Goal: Obtain resource: Download file/media

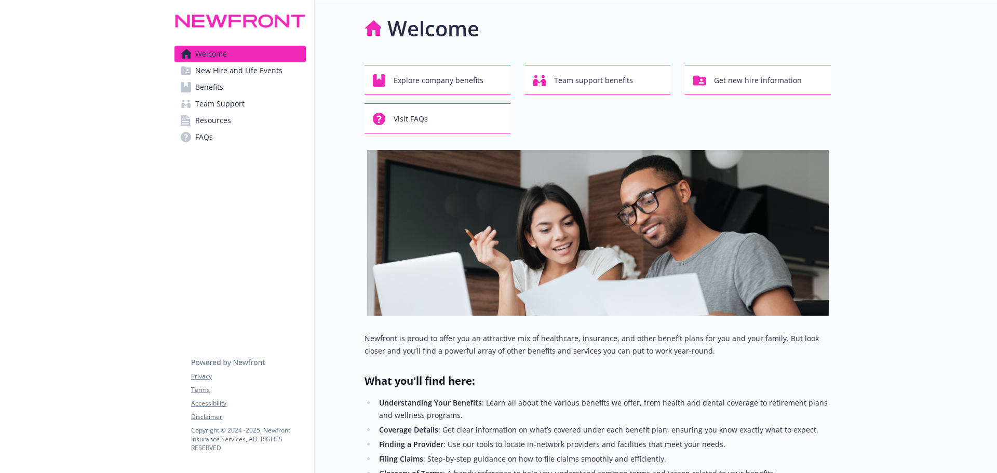
click at [278, 83] on link "Benefits" at bounding box center [239, 87] width 131 height 17
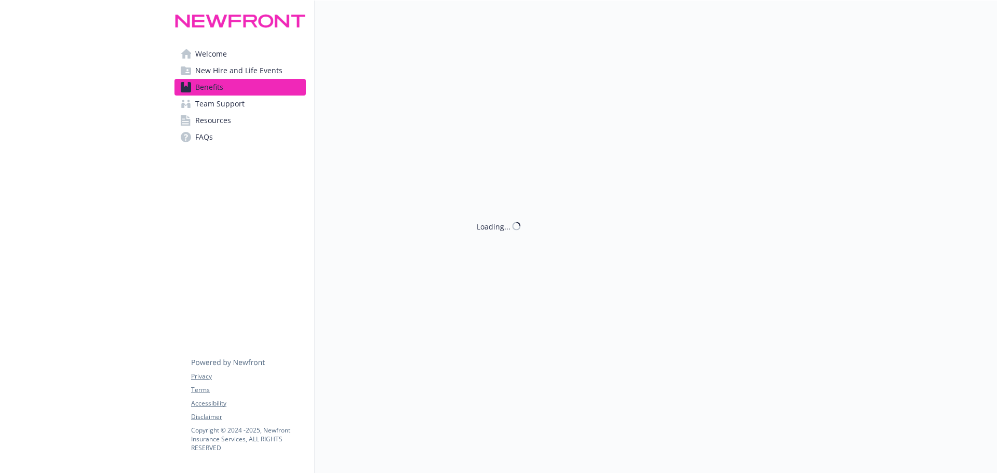
click at [270, 97] on link "Team Support" at bounding box center [239, 104] width 131 height 17
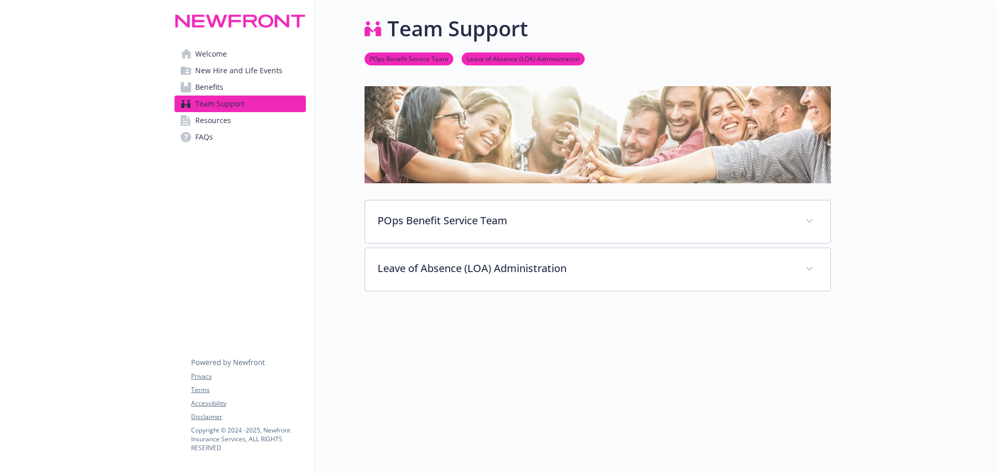
click at [274, 82] on link "Benefits" at bounding box center [239, 87] width 131 height 17
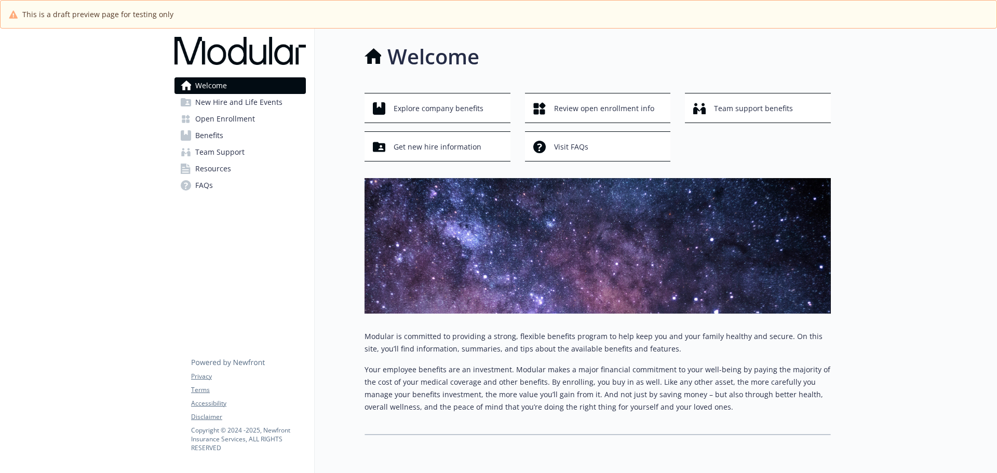
click at [219, 117] on span "Open Enrollment" at bounding box center [225, 119] width 60 height 17
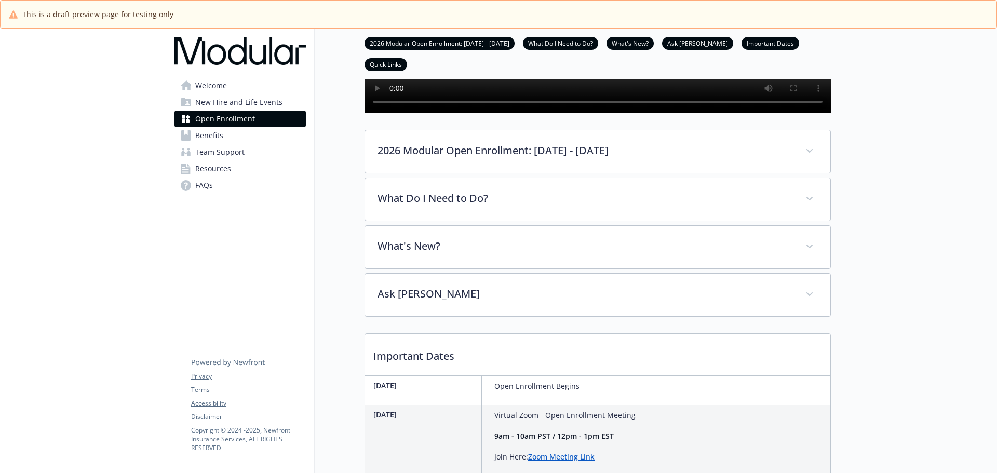
scroll to position [260, 0]
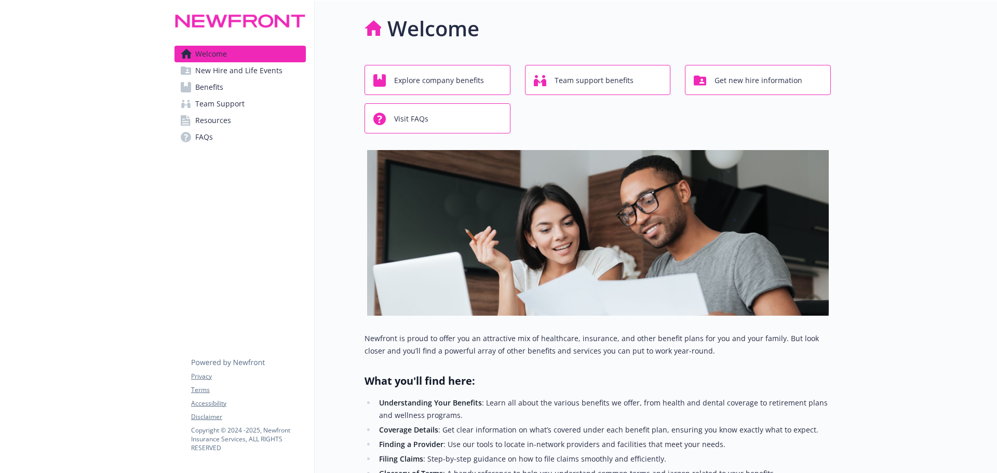
scroll to position [260, 0]
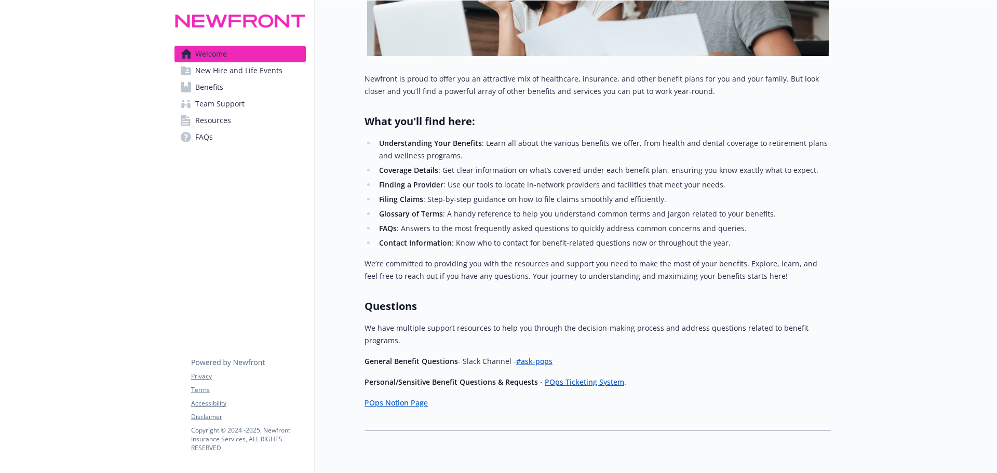
click at [289, 71] on link "New Hire and Life Events" at bounding box center [239, 70] width 131 height 17
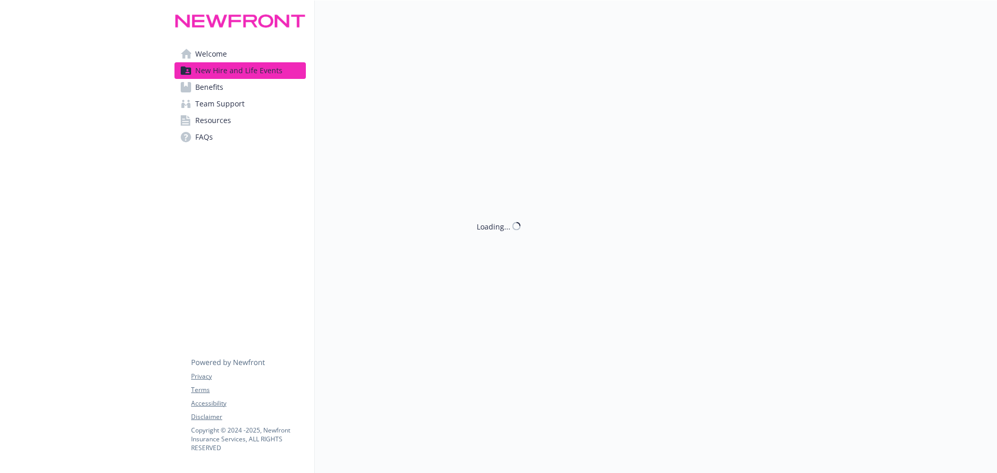
scroll to position [260, 0]
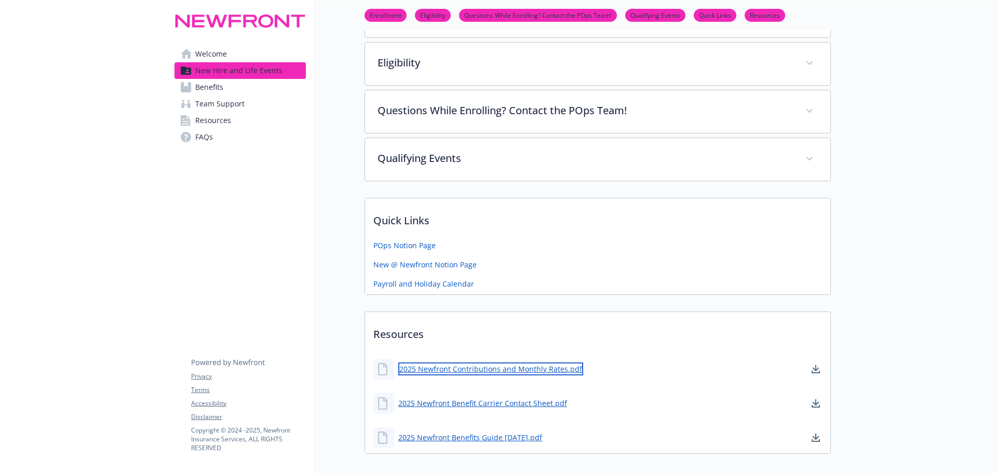
click at [461, 368] on link "2025 Newfront Contributions and Monthly Rates.pdf" at bounding box center [490, 368] width 185 height 13
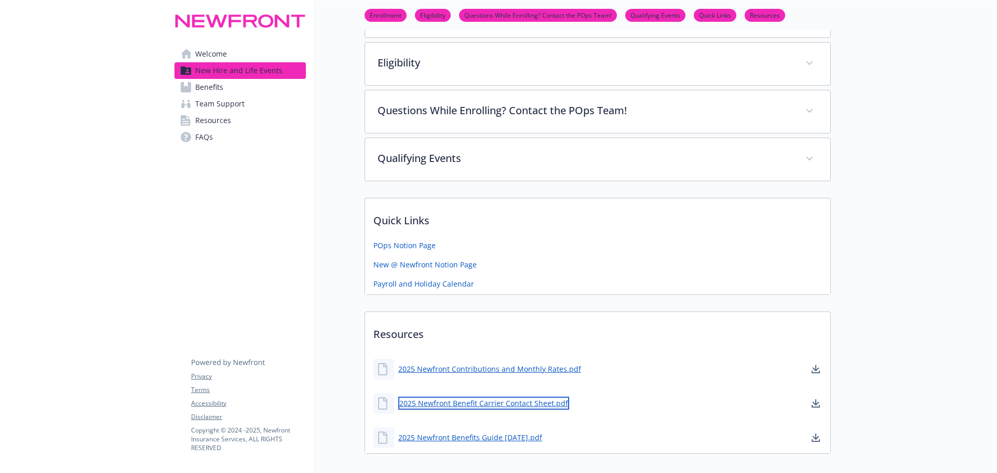
click at [509, 406] on link "2025 Newfront Benefit Carrier Contact Sheet.pdf" at bounding box center [483, 403] width 171 height 13
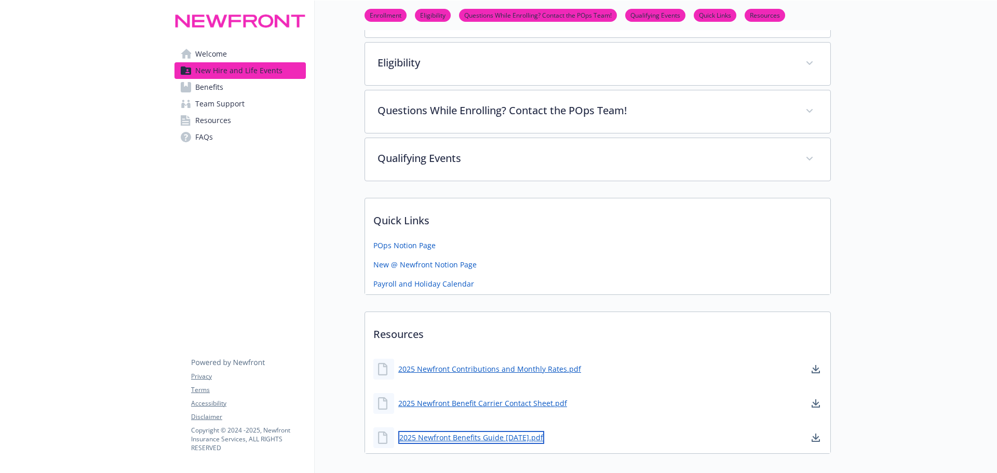
click at [504, 438] on link "2025 Newfront Benefits Guide [DATE].pdf" at bounding box center [471, 437] width 146 height 13
